Goal: Task Accomplishment & Management: Use online tool/utility

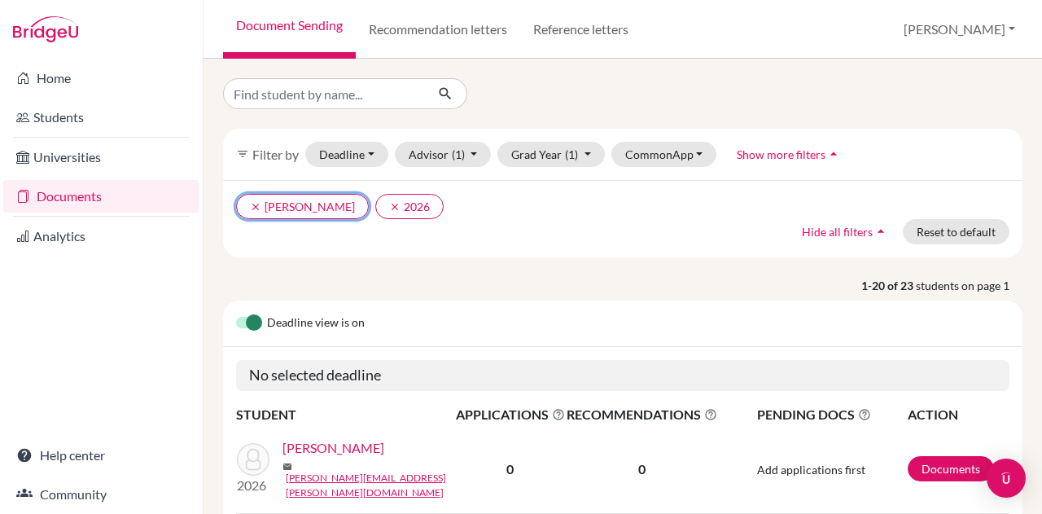
click at [248, 210] on button "clear Kunder, Deborah" at bounding box center [302, 206] width 133 height 25
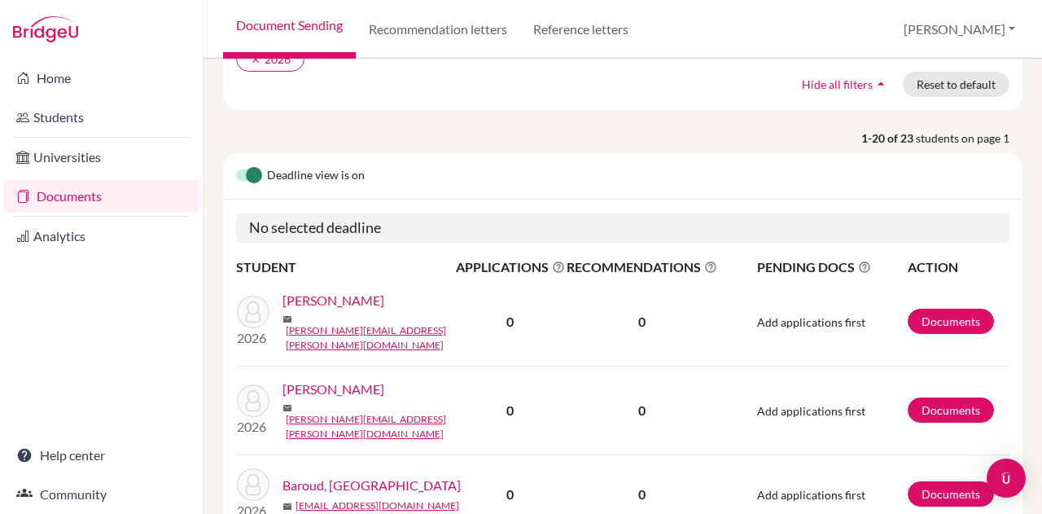
scroll to position [148, 0]
click at [931, 318] on link "Documents" at bounding box center [951, 320] width 86 height 25
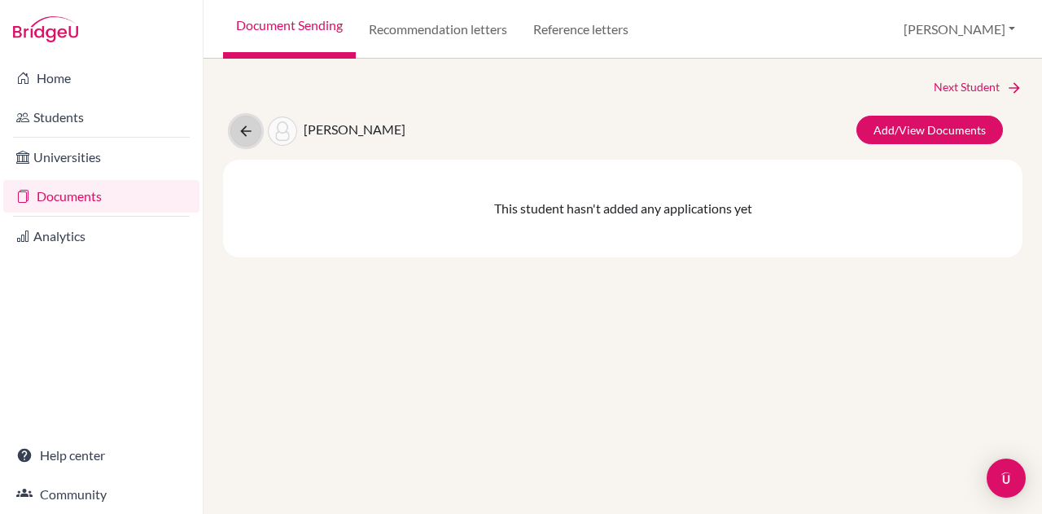
click at [251, 129] on icon at bounding box center [246, 131] width 16 height 16
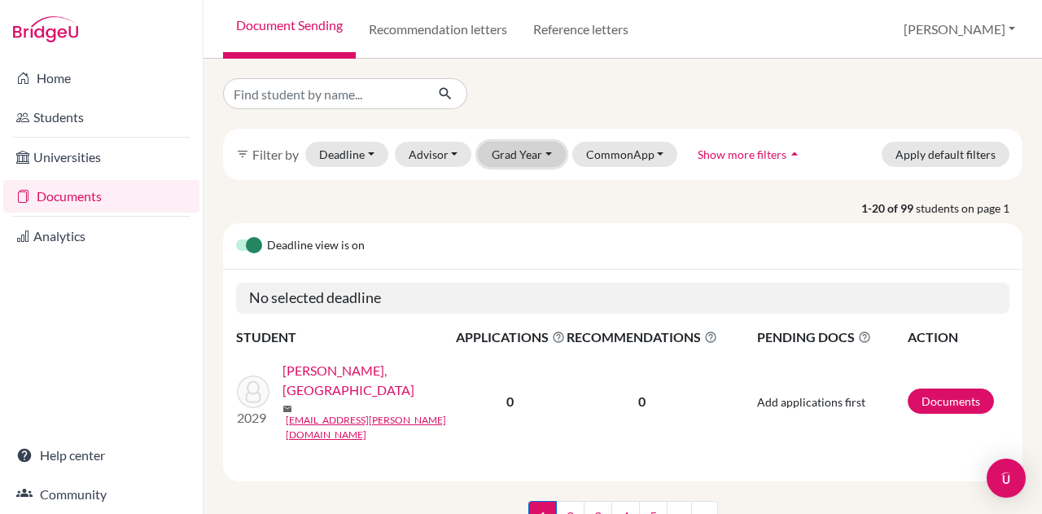
click at [501, 159] on button "Grad Year" at bounding box center [522, 154] width 88 height 25
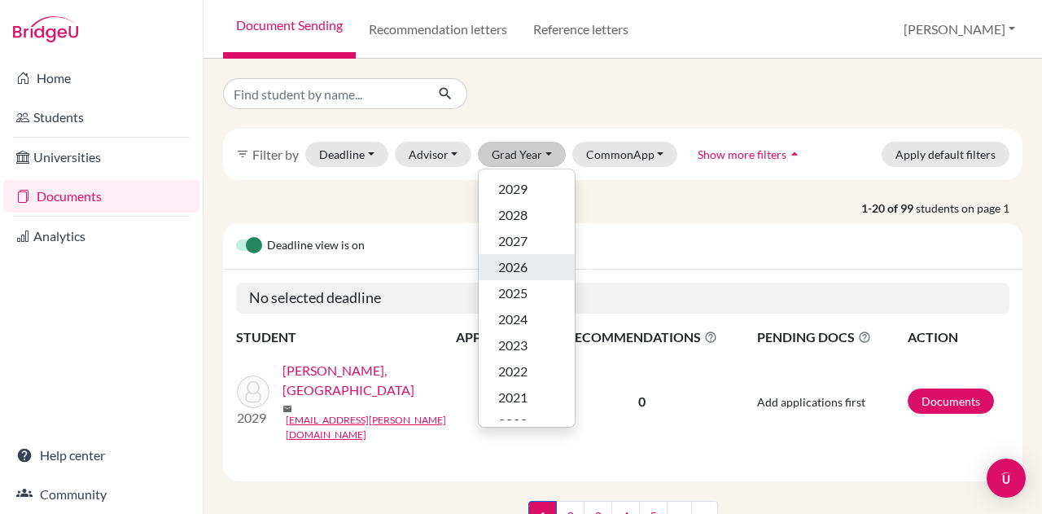
click at [508, 260] on span "2026" at bounding box center [512, 267] width 29 height 20
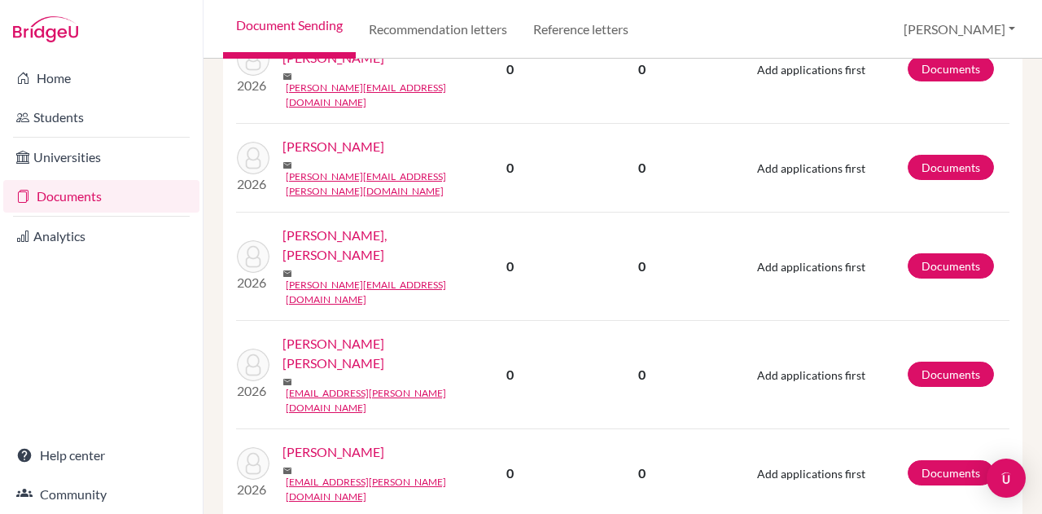
scroll to position [1609, 0]
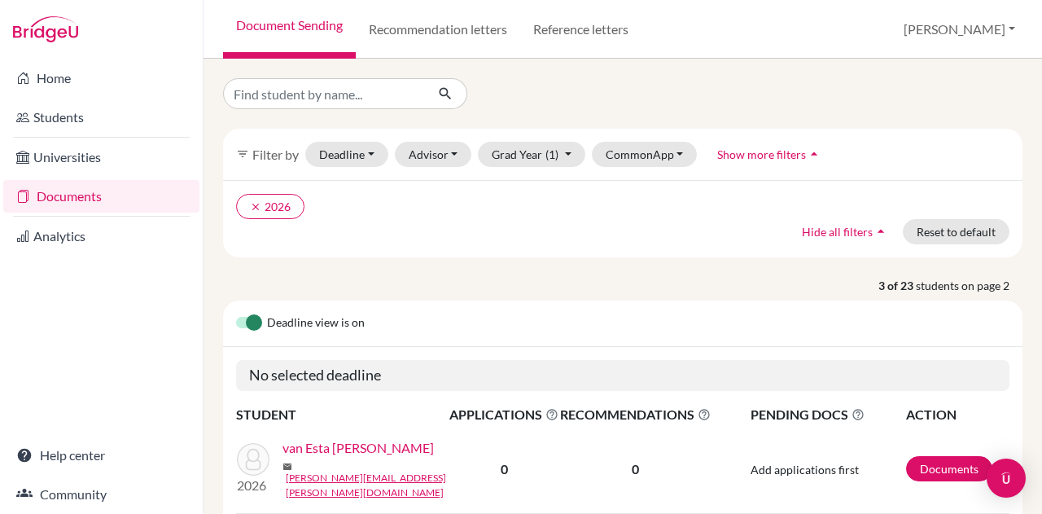
scroll to position [272, 0]
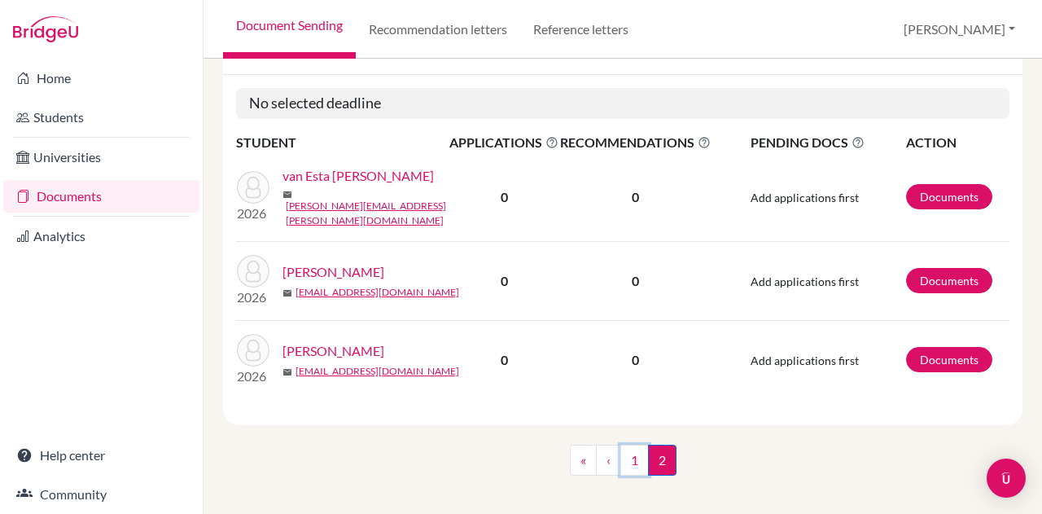
click at [632, 449] on link "1" at bounding box center [634, 459] width 28 height 31
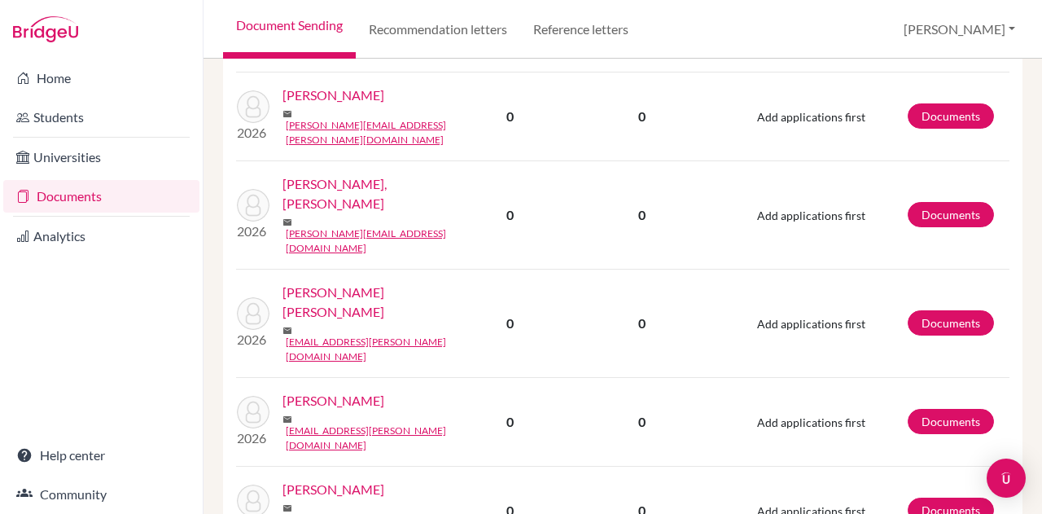
scroll to position [1609, 0]
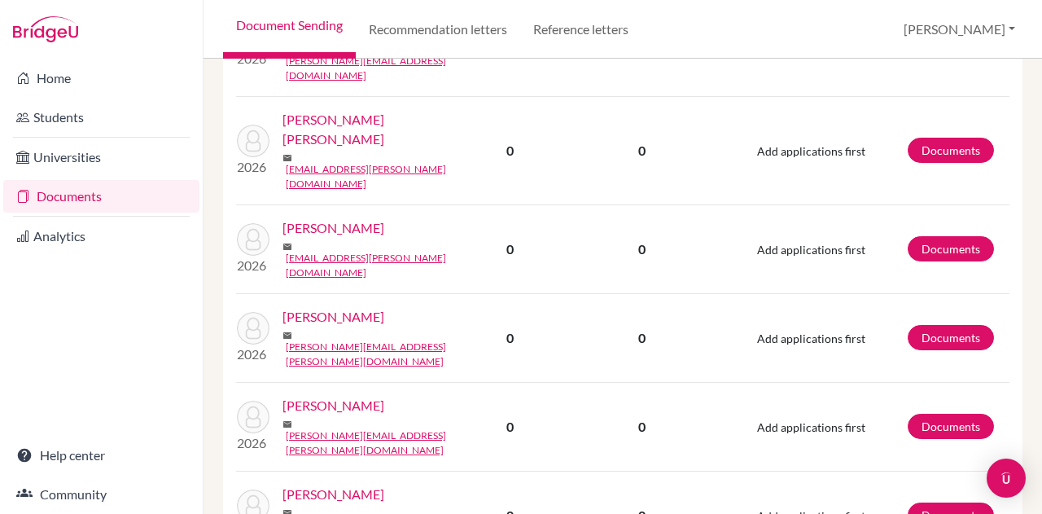
click at [1002, 483] on img "Open Intercom Messenger" at bounding box center [1006, 478] width 20 height 20
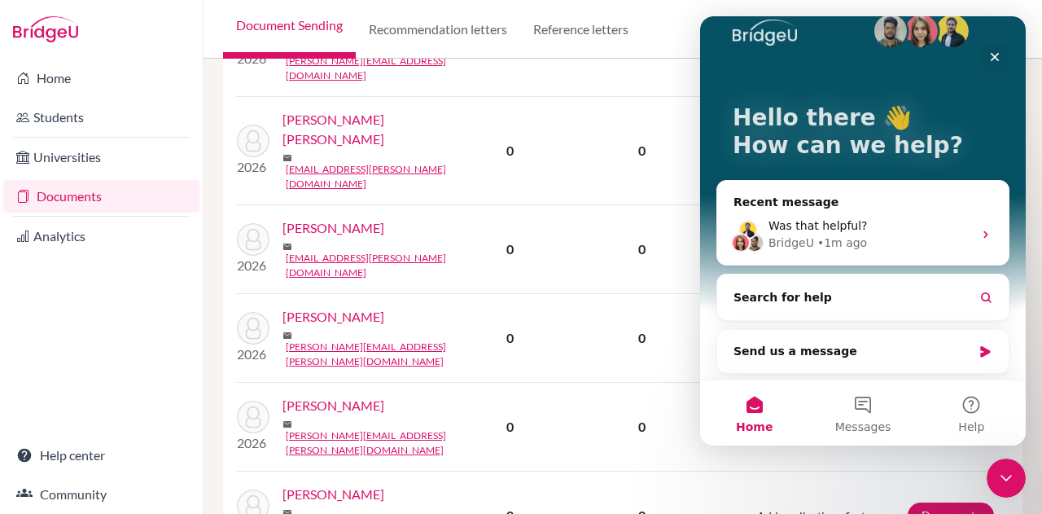
scroll to position [28, 0]
click at [923, 242] on div "BridgeU • 1m ago" at bounding box center [870, 242] width 204 height 17
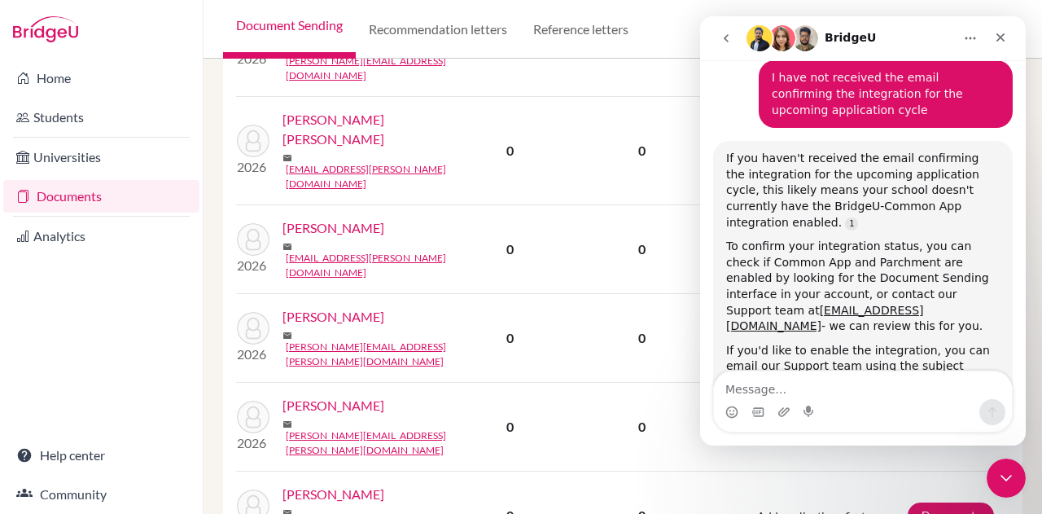
scroll to position [643, 0]
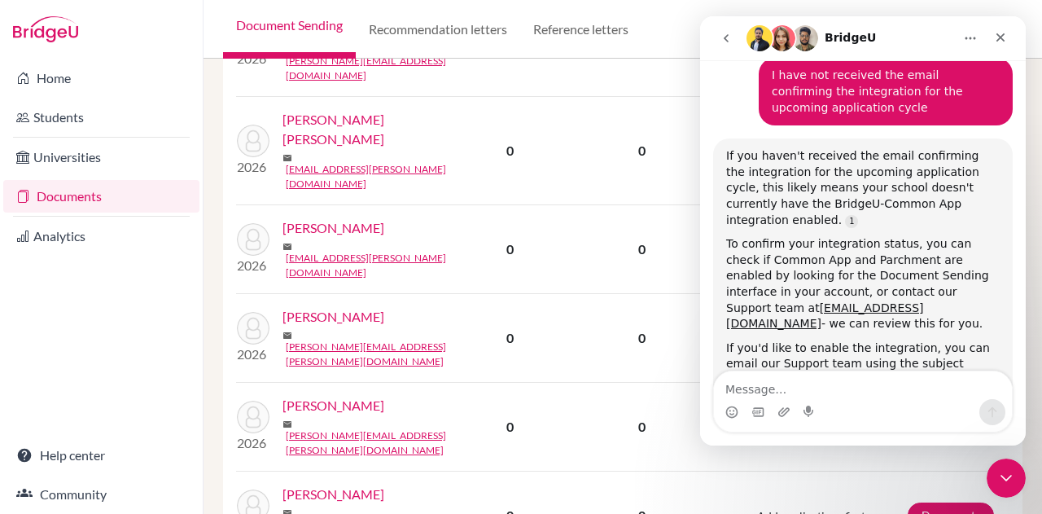
drag, startPoint x: 933, startPoint y: 263, endPoint x: 964, endPoint y: 263, distance: 30.9
click at [964, 340] on div "If you'd like to enable the integration, you can email our Support team using t…" at bounding box center [863, 380] width 274 height 80
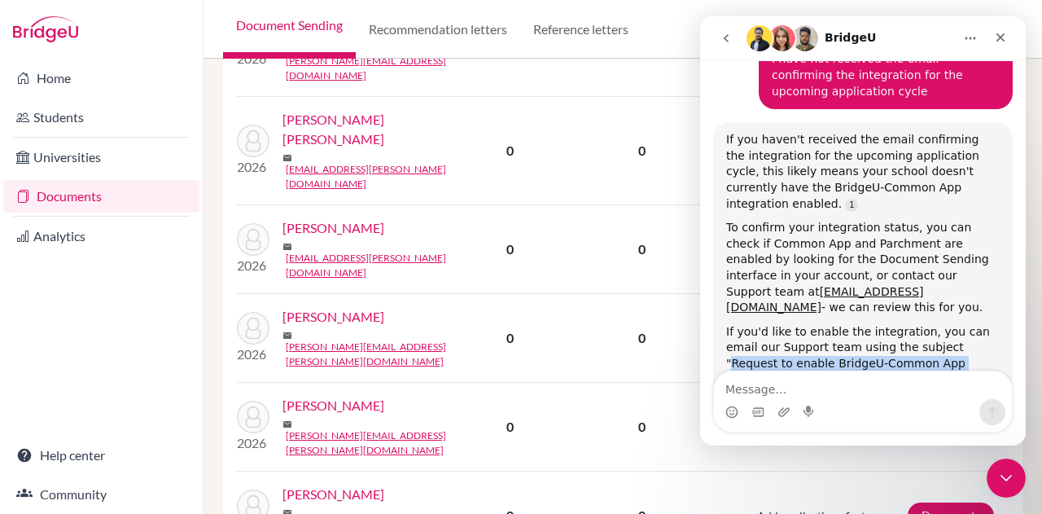
drag, startPoint x: 936, startPoint y: 252, endPoint x: 913, endPoint y: 239, distance: 27.4
click at [913, 324] on div "If you'd like to enable the integration, you can email our Support team using t…" at bounding box center [863, 364] width 274 height 80
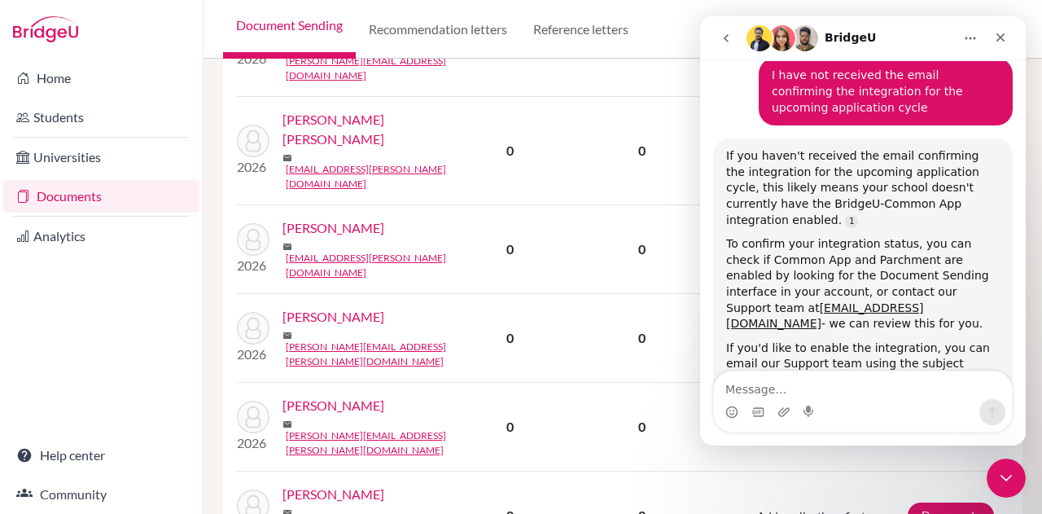
scroll to position [643, 0]
copy div "Request to enable BridgeU-Common App integration"
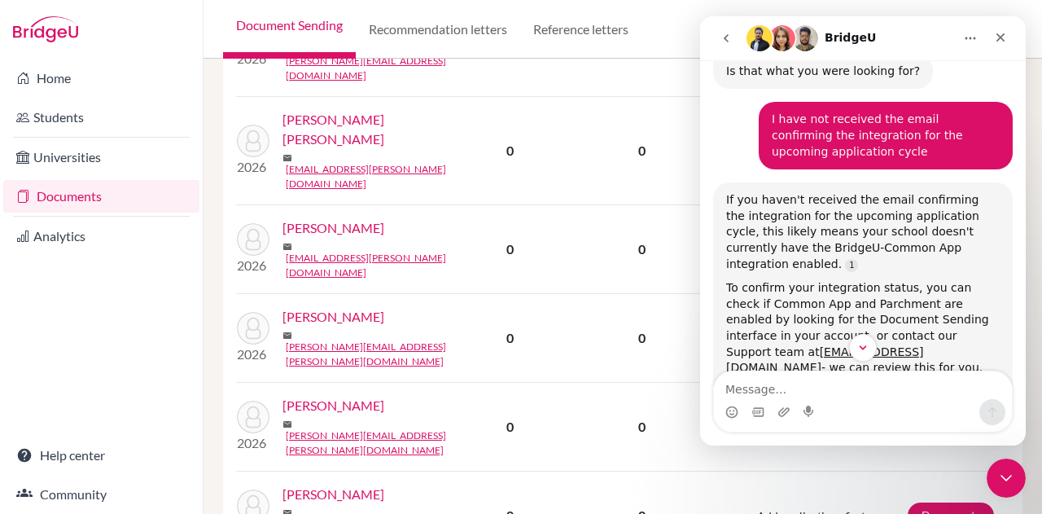
scroll to position [601, 0]
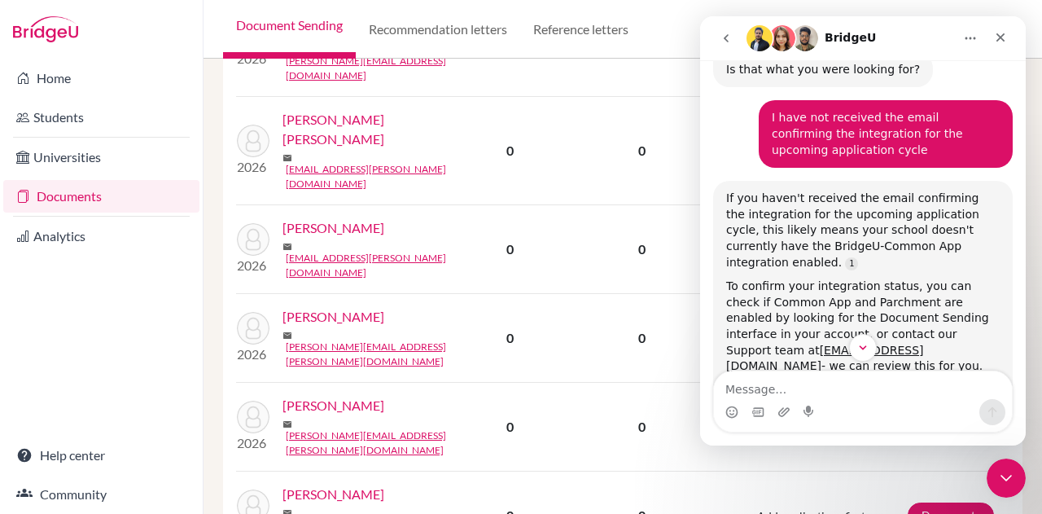
click at [860, 278] on div "To confirm your integration status, you can check if Common App and Parchment a…" at bounding box center [863, 326] width 274 height 96
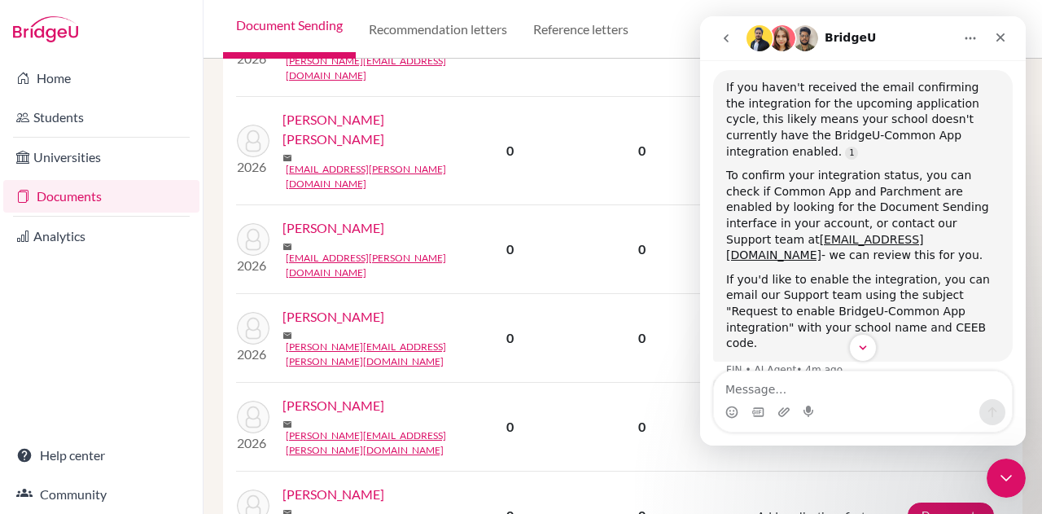
scroll to position [777, 0]
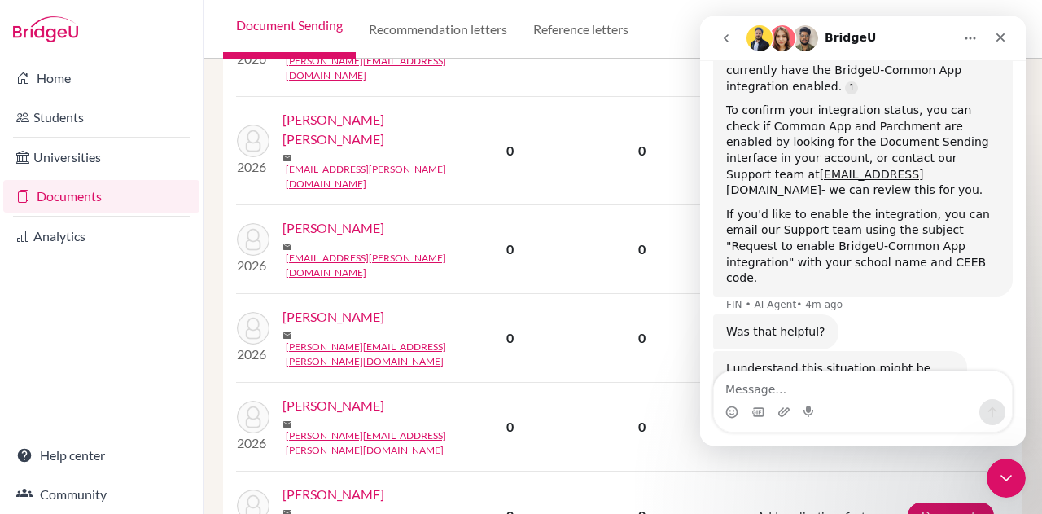
click at [1005, 33] on icon "Close" at bounding box center [1000, 37] width 13 height 13
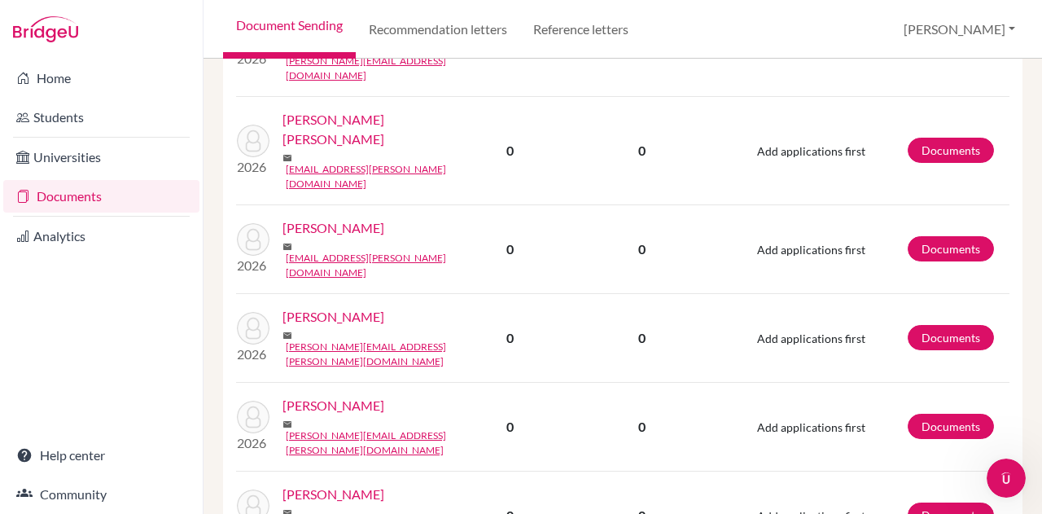
scroll to position [760, 0]
